Goal: Share content: Share content

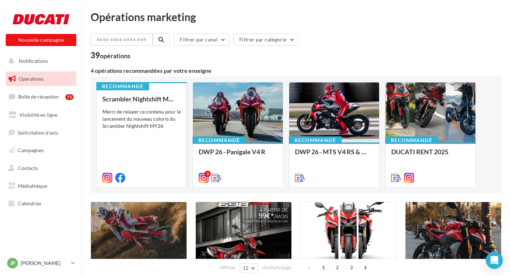
click at [145, 113] on div "Merci de relayer ce contenu pour le lancement du nouveau coloris du Scrambler N…" at bounding box center [141, 118] width 78 height 21
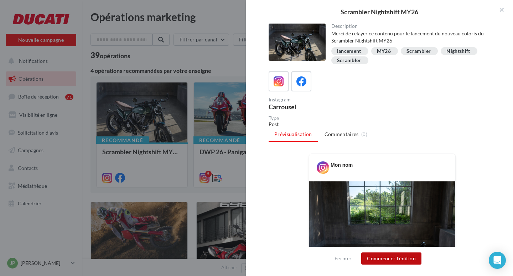
click at [390, 260] on button "Commencer l'édition" at bounding box center [391, 258] width 60 height 12
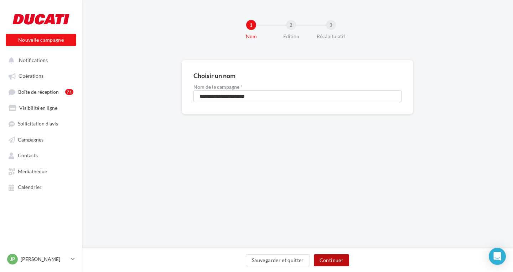
click at [334, 258] on button "Continuer" at bounding box center [331, 260] width 35 height 12
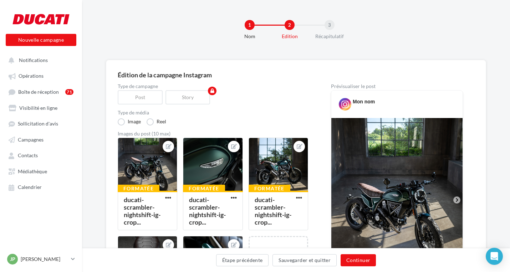
click at [202, 96] on div "Story" at bounding box center [189, 97] width 48 height 14
click at [197, 96] on div "Story" at bounding box center [189, 97] width 48 height 14
click at [186, 99] on div "Story" at bounding box center [189, 97] width 48 height 14
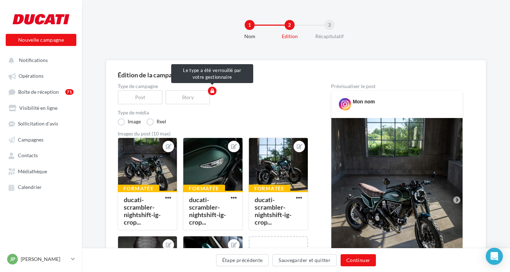
click at [140, 100] on div "Post" at bounding box center [142, 97] width 48 height 14
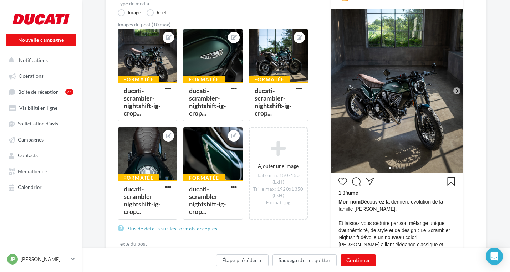
scroll to position [178, 0]
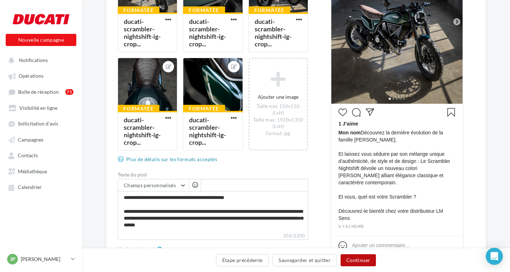
click at [365, 259] on button "Continuer" at bounding box center [357, 260] width 35 height 12
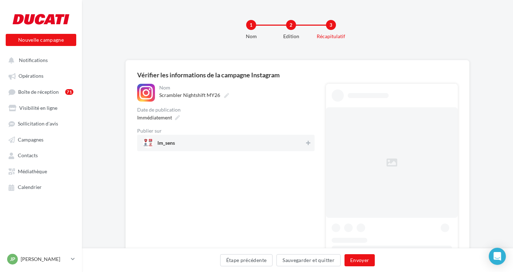
click at [199, 58] on div "**********" at bounding box center [297, 167] width 431 height 335
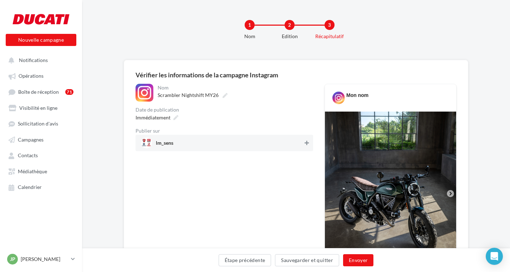
click at [308, 143] on icon at bounding box center [306, 142] width 4 height 5
click at [360, 258] on button "Envoyer" at bounding box center [358, 260] width 30 height 12
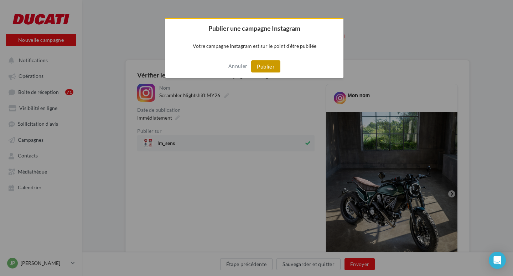
click at [269, 68] on button "Publier" at bounding box center [265, 66] width 29 height 12
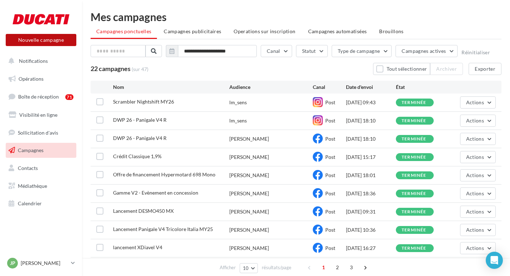
click at [51, 41] on button "Nouvelle campagne" at bounding box center [41, 40] width 71 height 12
click at [41, 73] on div at bounding box center [255, 127] width 510 height 276
click at [40, 62] on span "Notifications" at bounding box center [33, 61] width 29 height 6
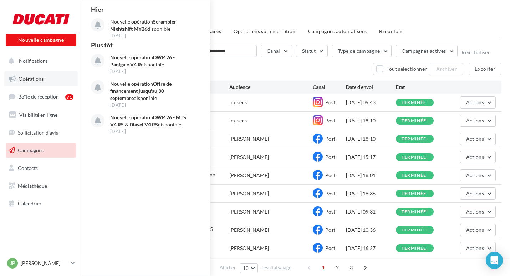
click at [37, 76] on span "Opérations" at bounding box center [31, 79] width 25 height 6
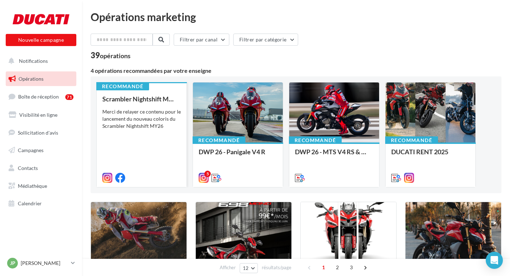
click at [165, 140] on div "Scrambler Nightshift MY26 Merci de relayer ce contenu pour le lancement du nouv…" at bounding box center [141, 137] width 78 height 85
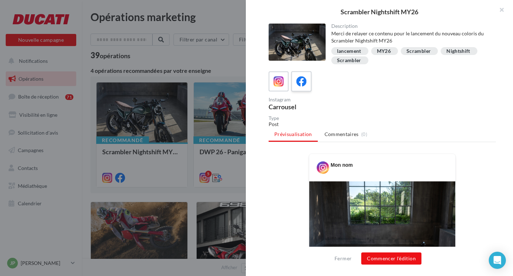
click at [300, 83] on icon at bounding box center [302, 81] width 10 height 10
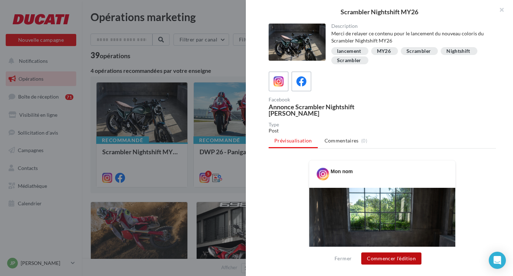
click at [397, 259] on button "Commencer l'édition" at bounding box center [391, 258] width 60 height 12
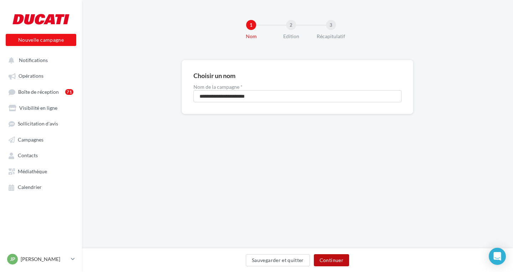
click at [333, 259] on button "Continuer" at bounding box center [331, 260] width 35 height 12
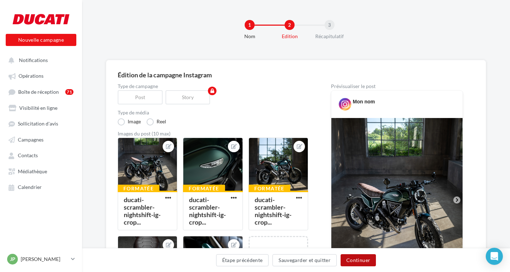
click at [365, 264] on button "Continuer" at bounding box center [357, 260] width 35 height 12
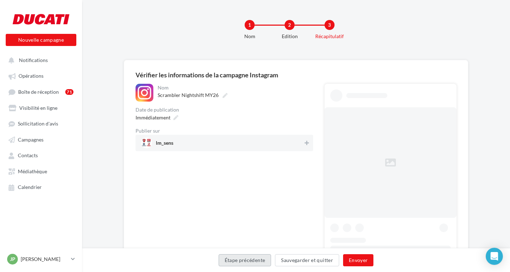
click at [252, 258] on button "Étape précédente" at bounding box center [245, 260] width 53 height 12
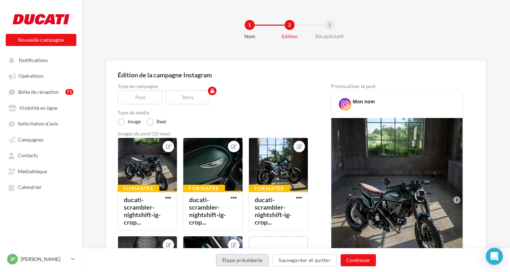
click at [245, 258] on button "Étape précédente" at bounding box center [242, 260] width 53 height 12
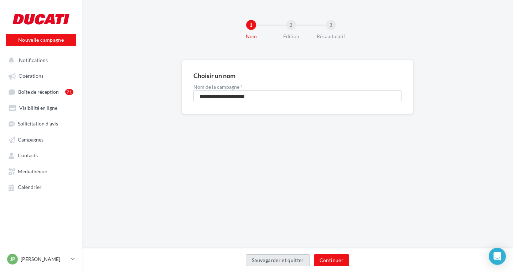
click at [264, 261] on button "Sauvegarder et quitter" at bounding box center [278, 260] width 64 height 12
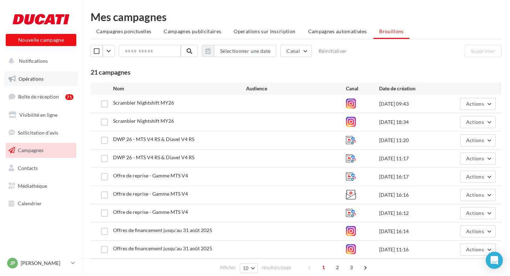
click at [32, 76] on span "Opérations" at bounding box center [31, 79] width 25 height 6
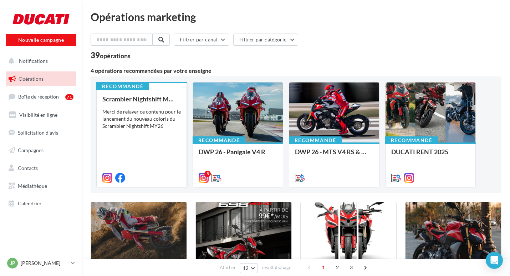
click at [160, 122] on div "Merci de relayer ce contenu pour le lancement du nouveau coloris du Scrambler N…" at bounding box center [141, 118] width 78 height 21
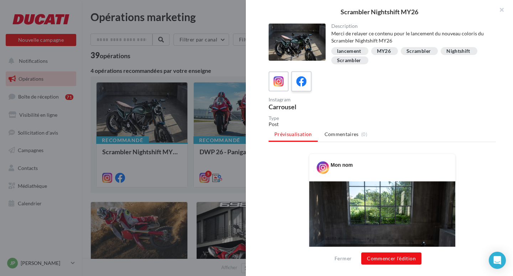
click at [303, 77] on icon at bounding box center [302, 81] width 10 height 10
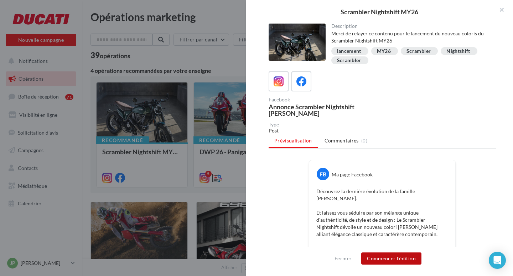
click at [390, 256] on button "Commencer l'édition" at bounding box center [391, 258] width 60 height 12
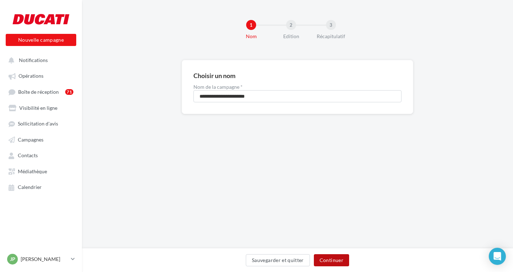
click at [339, 257] on button "Continuer" at bounding box center [331, 260] width 35 height 12
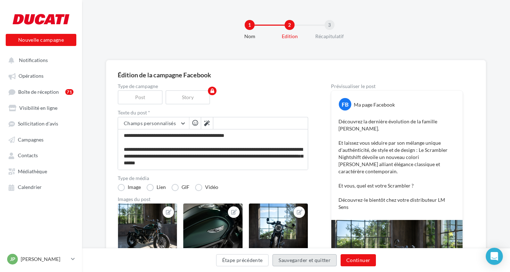
click at [337, 258] on button "Sauvegarder et quitter" at bounding box center [304, 260] width 64 height 12
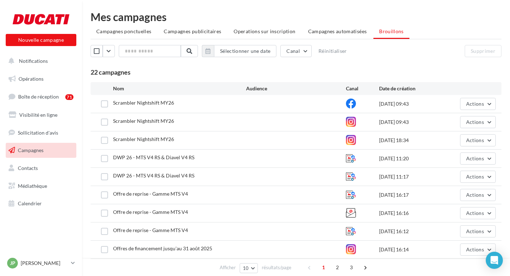
click at [174, 107] on div "Scrambler Nightshift MY26" at bounding box center [179, 103] width 133 height 9
click at [149, 102] on span "Scrambler Nightshift MY26" at bounding box center [143, 102] width 61 height 6
click at [471, 108] on button "Actions" at bounding box center [478, 104] width 36 height 12
click at [446, 123] on button "Editer" at bounding box center [459, 120] width 71 height 19
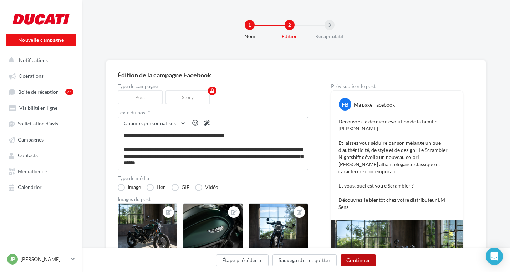
click at [365, 263] on button "Continuer" at bounding box center [357, 260] width 35 height 12
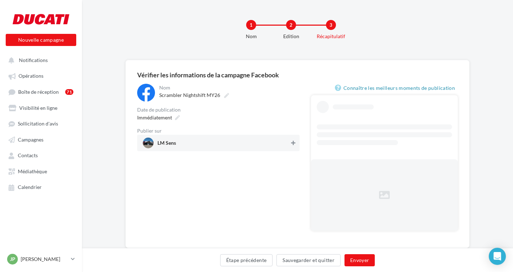
click at [294, 139] on button at bounding box center [293, 143] width 7 height 9
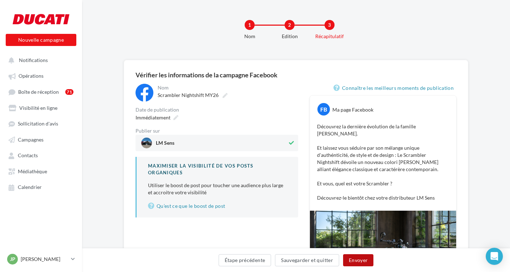
click at [366, 255] on button "Envoyer" at bounding box center [358, 260] width 30 height 12
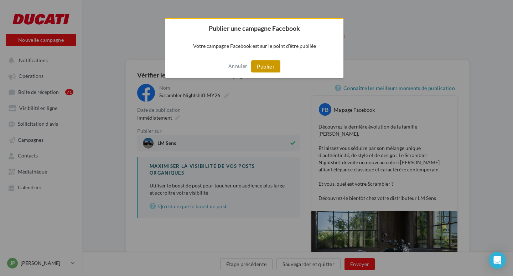
click at [270, 66] on button "Publier" at bounding box center [265, 66] width 29 height 12
